Goal: Information Seeking & Learning: Check status

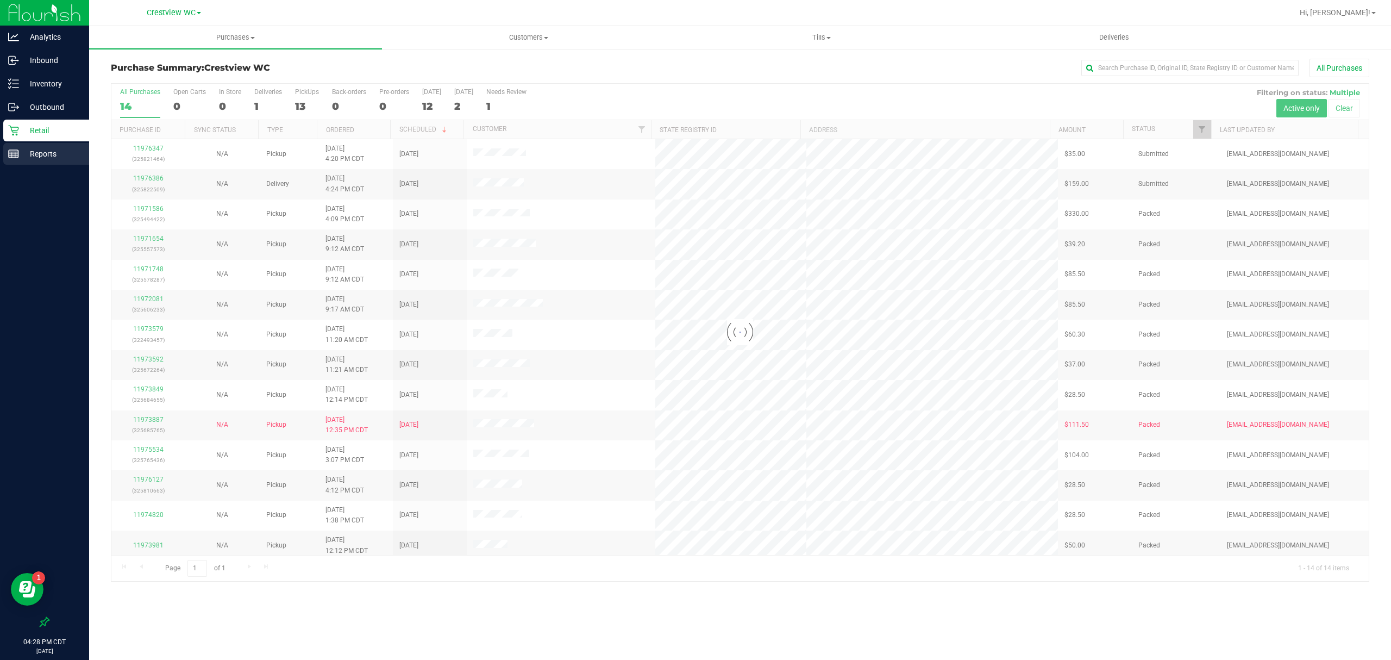
click at [28, 148] on p "Reports" at bounding box center [51, 153] width 65 height 13
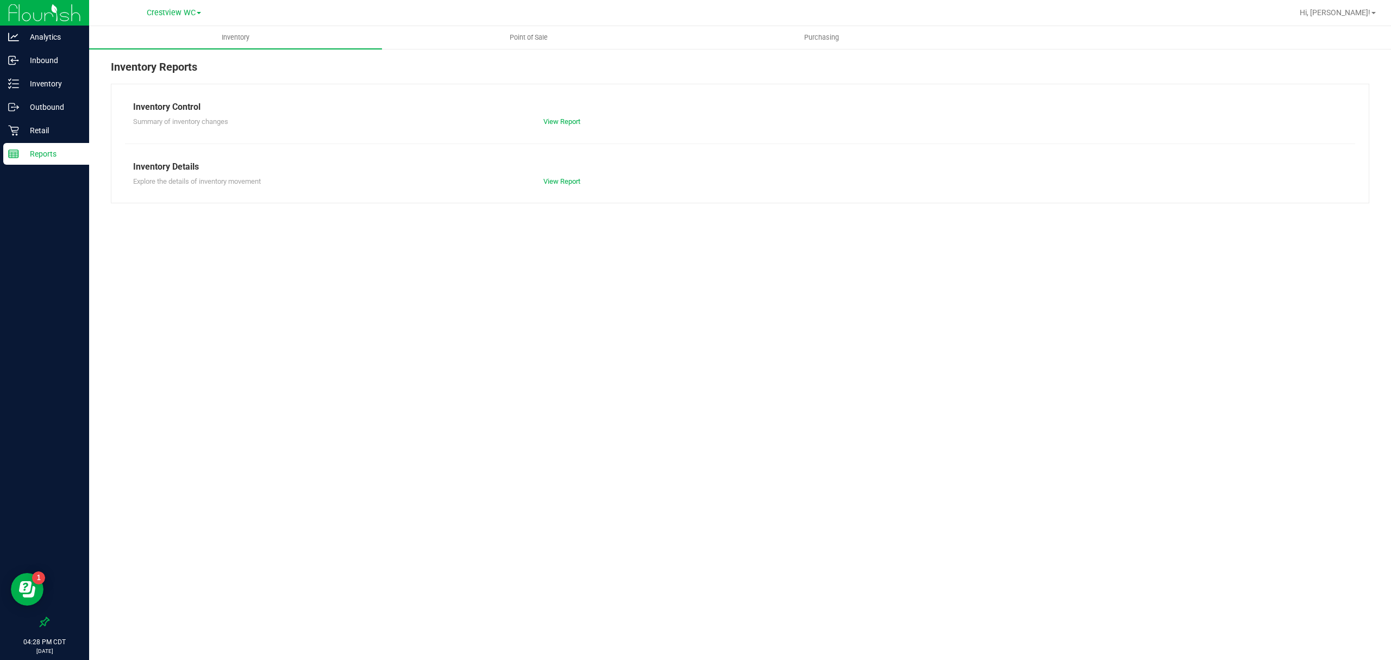
click at [494, 25] on nav "Crestview WC Hi, [PERSON_NAME]!" at bounding box center [740, 13] width 1302 height 26
click at [504, 34] on span "Point of Sale" at bounding box center [528, 38] width 67 height 10
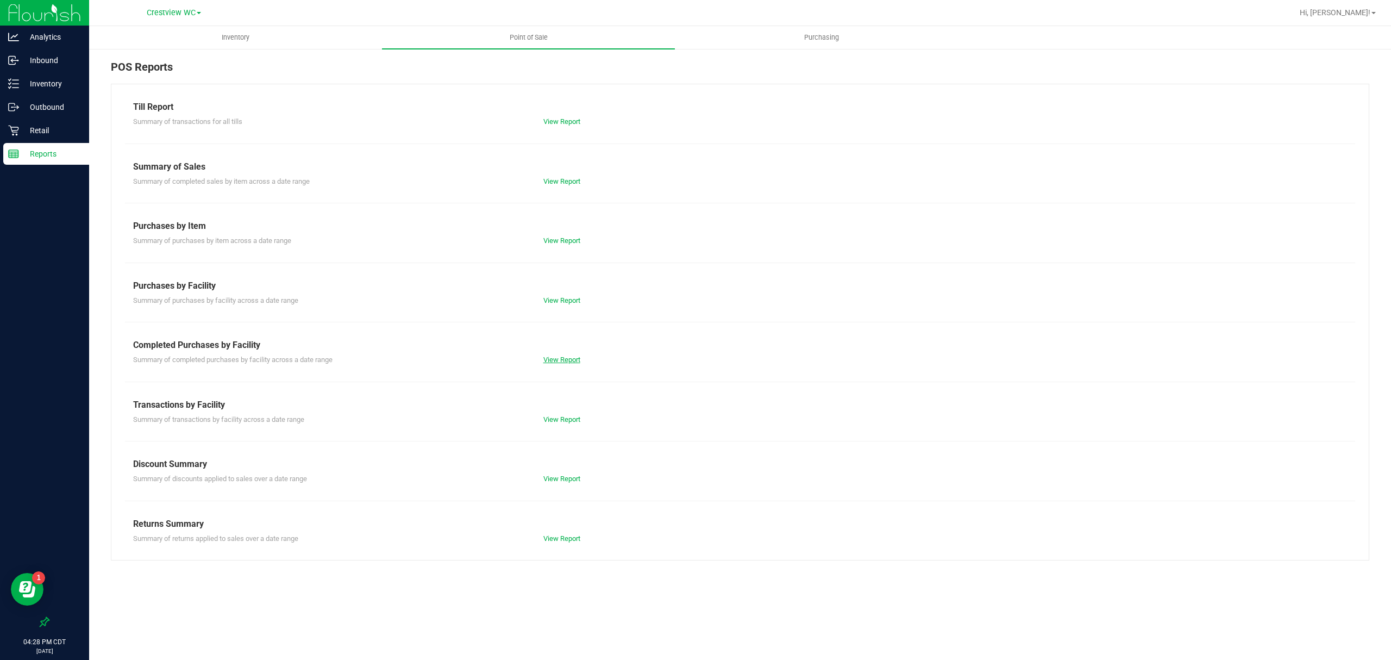
click at [558, 357] on link "View Report" at bounding box center [561, 359] width 37 height 8
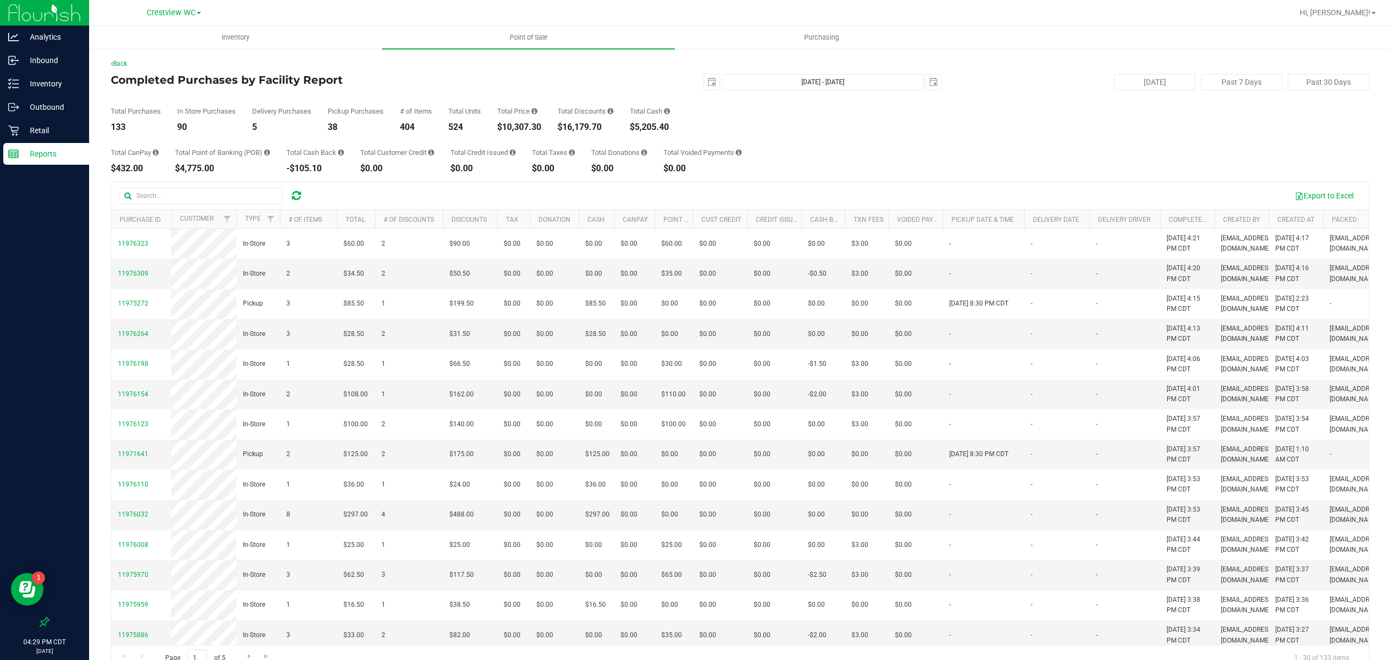
click at [571, 83] on div "[DATE] [DATE] - [DATE] [DATE]" at bounding box center [736, 82] width 428 height 16
